Goal: Transaction & Acquisition: Purchase product/service

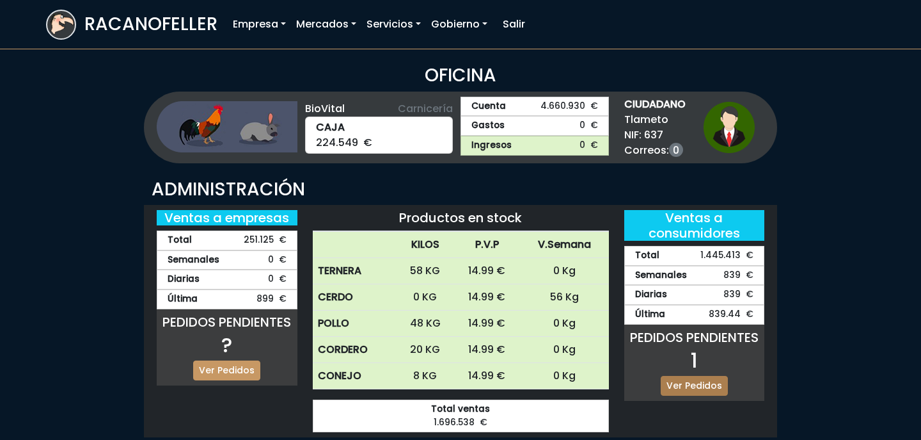
click at [702, 386] on link "Ver Pedidos" at bounding box center [694, 386] width 67 height 20
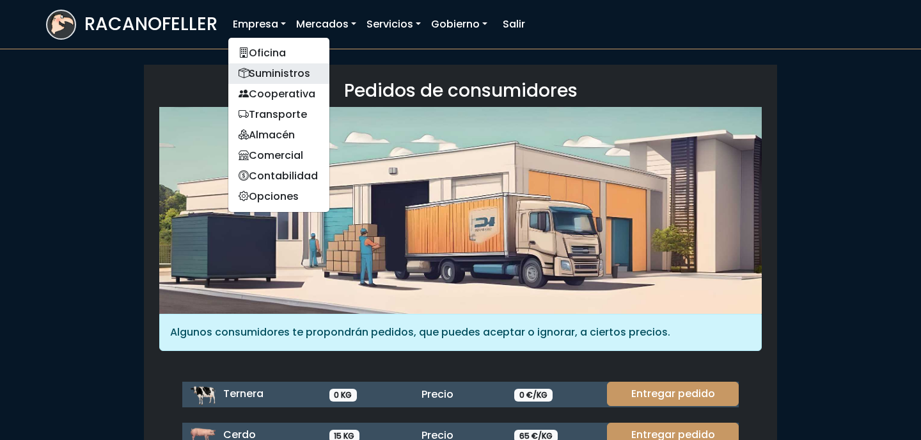
click at [264, 74] on link "Suministros" at bounding box center [278, 73] width 101 height 20
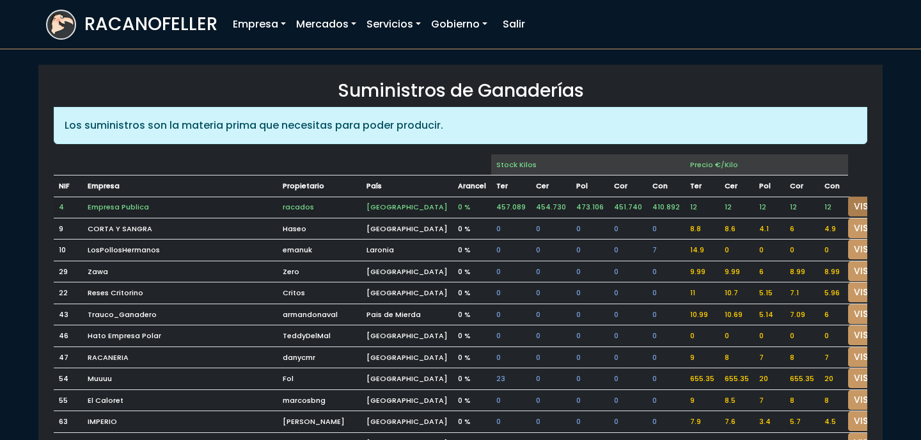
click at [848, 202] on link "VISITAR" at bounding box center [871, 206] width 46 height 20
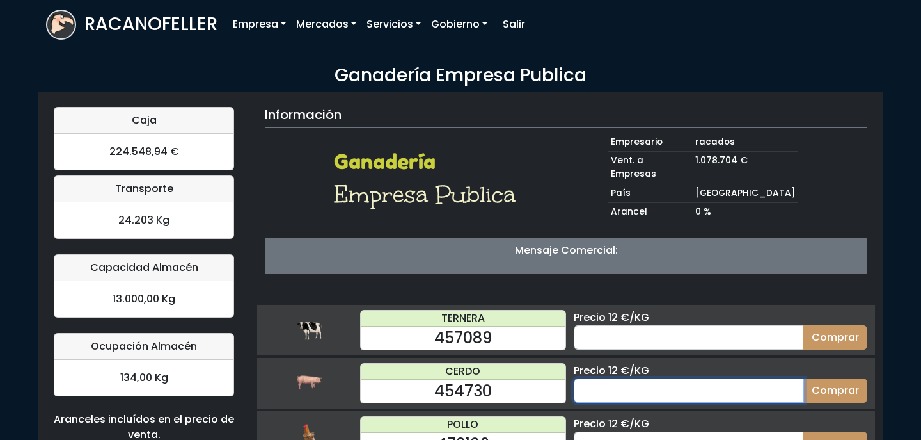
click at [746, 378] on input "number" at bounding box center [689, 390] width 230 height 24
type input "70"
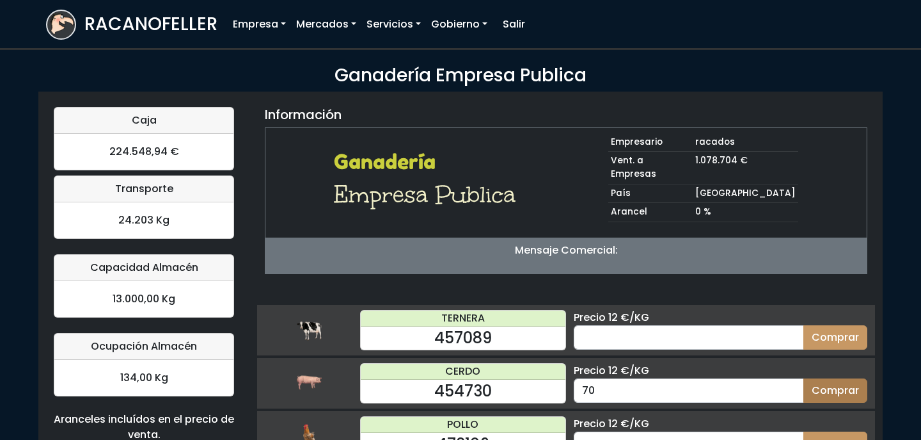
click at [829, 378] on button "Comprar" at bounding box center [836, 390] width 64 height 24
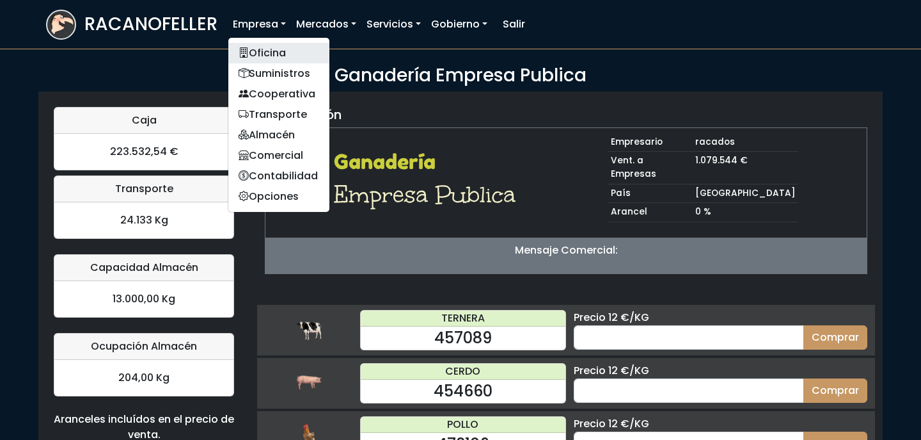
click at [259, 45] on link "Oficina" at bounding box center [278, 53] width 101 height 20
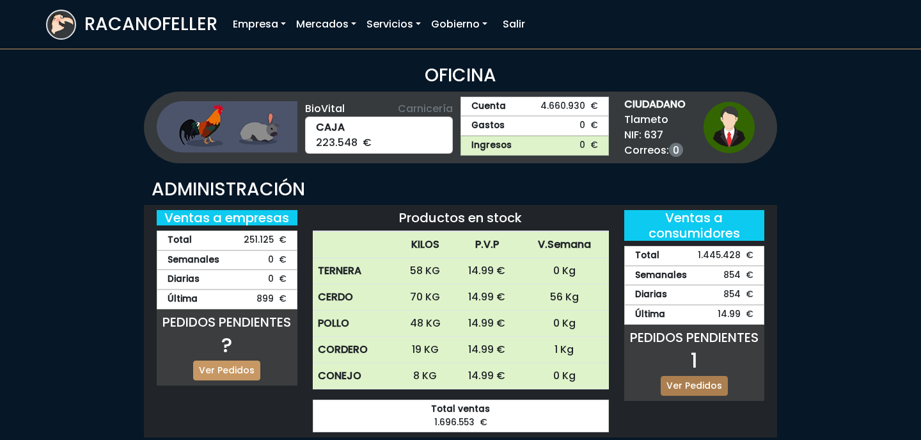
click at [694, 381] on link "Ver Pedidos" at bounding box center [694, 386] width 67 height 20
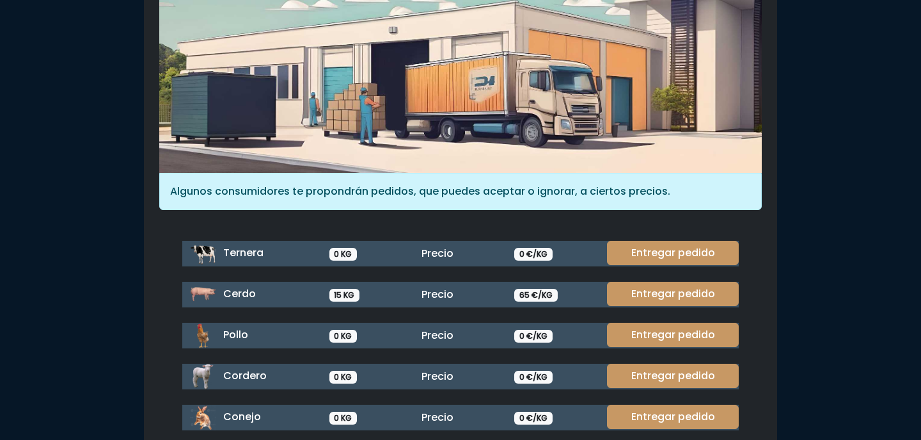
scroll to position [148, 0]
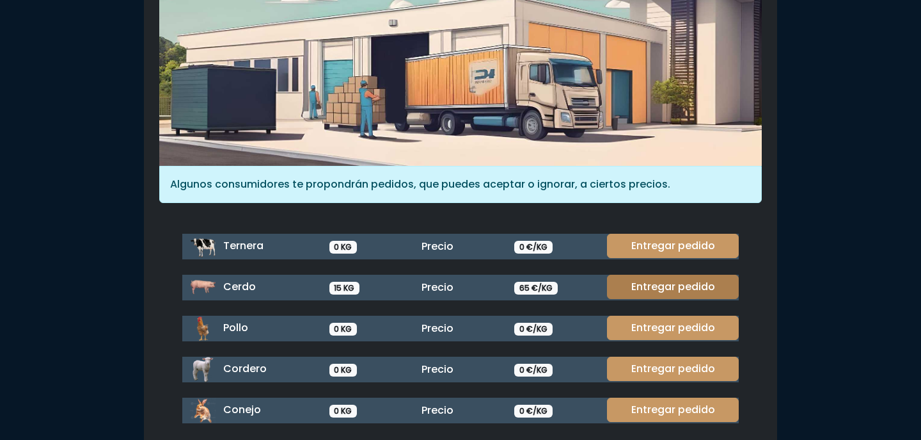
click at [625, 294] on link "Entregar pedido" at bounding box center [673, 286] width 132 height 24
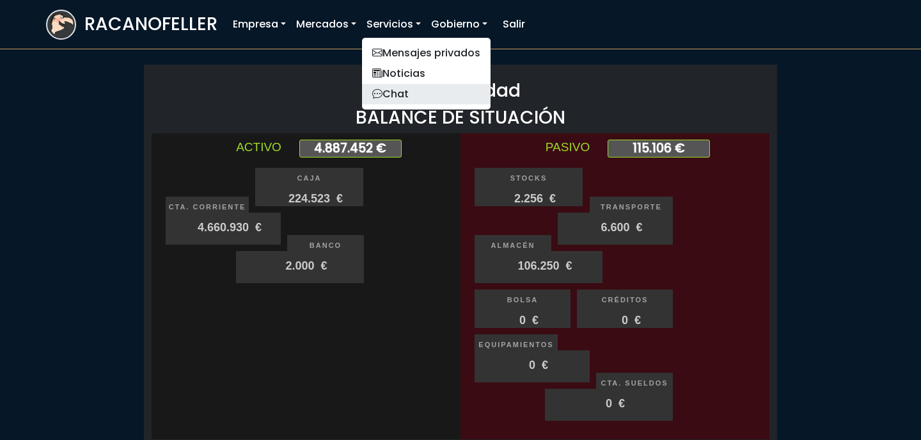
click at [413, 86] on link "Chat" at bounding box center [426, 94] width 129 height 20
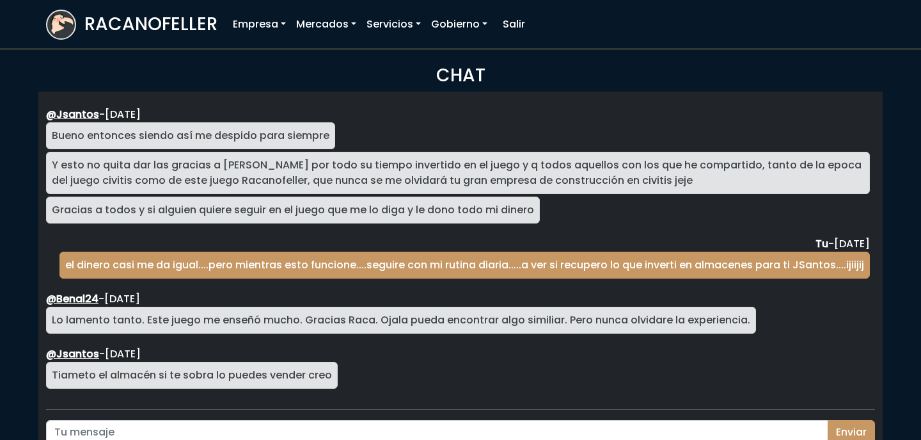
scroll to position [2315, 0]
